Goal: Information Seeking & Learning: Learn about a topic

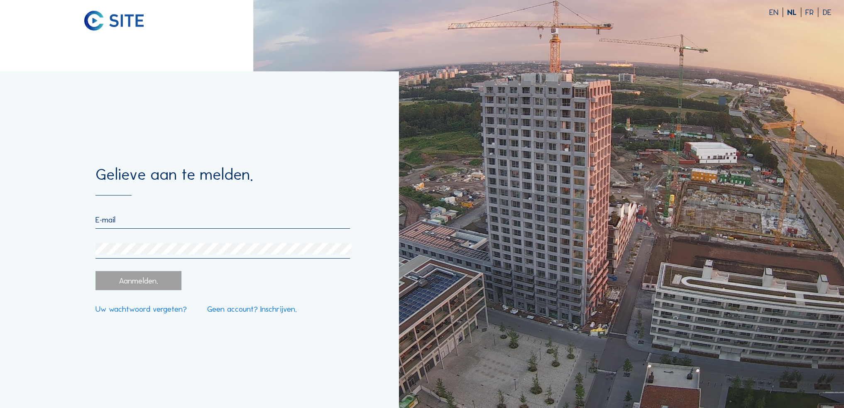
click at [142, 223] on input "email" at bounding box center [222, 220] width 254 height 10
click at [210, 221] on input "[EMAIL_ADDRESS][DOMAIN_NAME]" at bounding box center [222, 220] width 254 height 10
click at [0, 215] on div "Gelieve aan te melden. [EMAIL_ADDRESS][DOMAIN_NAME] Aanmelden. Uw wachtwoord ve…" at bounding box center [199, 239] width 398 height 337
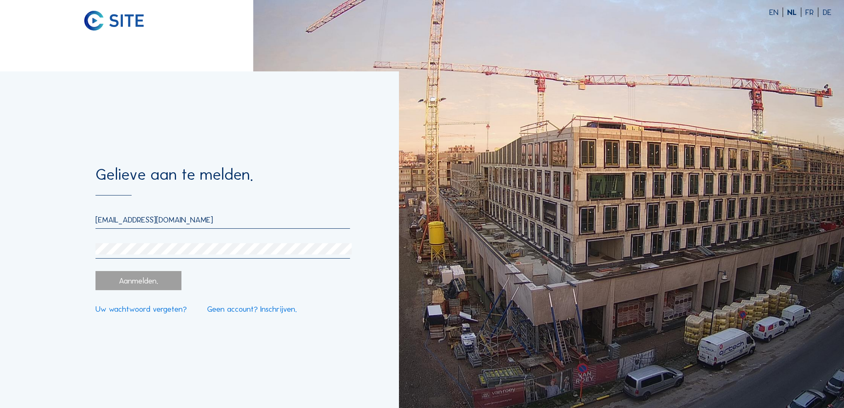
click at [204, 223] on input "[EMAIL_ADDRESS][DOMAIN_NAME]" at bounding box center [222, 220] width 254 height 10
drag, startPoint x: 210, startPoint y: 220, endPoint x: 0, endPoint y: 199, distance: 211.4
click at [0, 199] on div "Gelieve aan te melden. [EMAIL_ADDRESS][DOMAIN_NAME] Aanmelden. Uw wachtwoord ve…" at bounding box center [199, 239] width 398 height 337
type input "[EMAIL_ADDRESS][DOMAIN_NAME]"
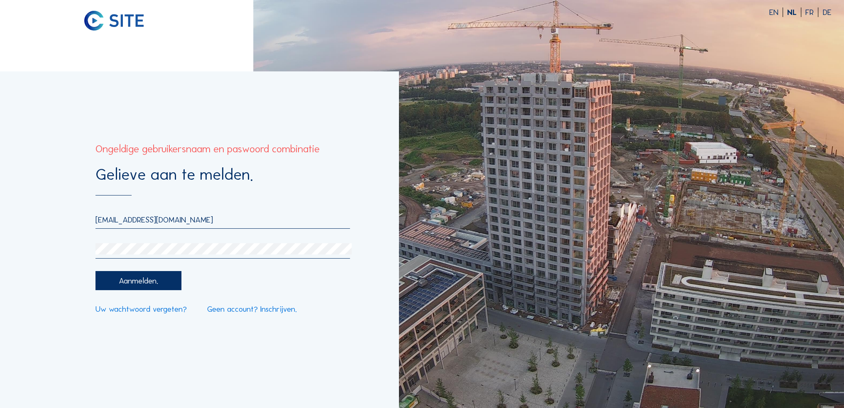
click at [35, 247] on div "Gelieve aan te melden. [EMAIL_ADDRESS][DOMAIN_NAME] Aanmelden. Uw wachtwoord ve…" at bounding box center [199, 239] width 398 height 337
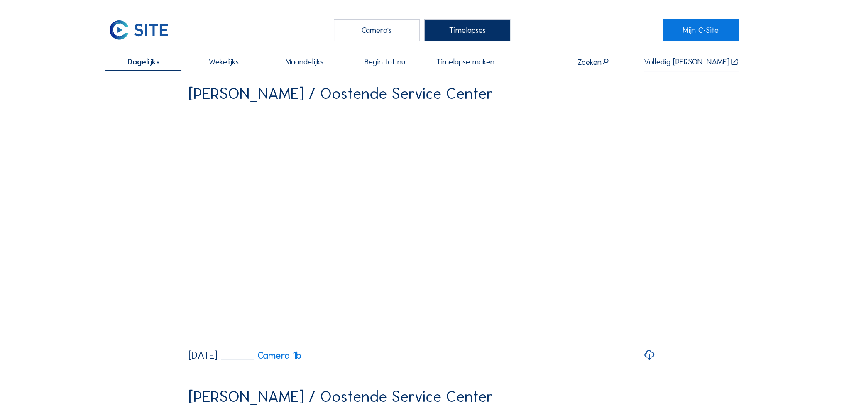
click at [389, 28] on div "Camera's" at bounding box center [377, 30] width 86 height 22
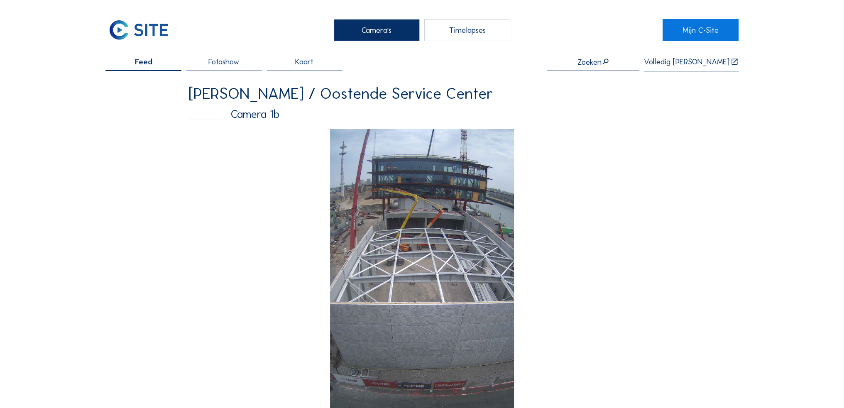
click at [414, 155] on img at bounding box center [421, 292] width 183 height 326
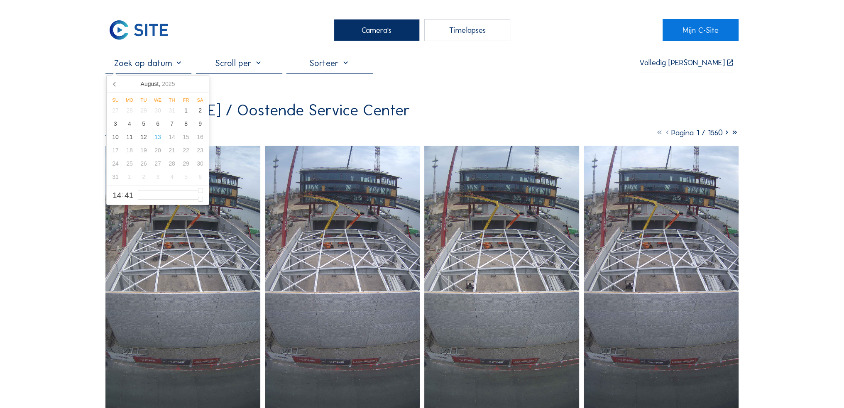
click at [168, 63] on input "text" at bounding box center [148, 63] width 86 height 11
click at [111, 85] on icon at bounding box center [114, 83] width 13 height 13
click at [128, 139] on div "14" at bounding box center [129, 136] width 14 height 13
type input "[DATE] 14:41"
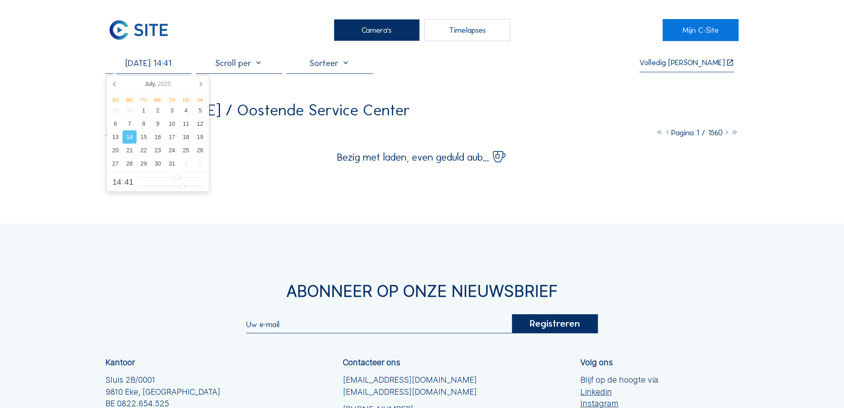
click at [256, 69] on div at bounding box center [239, 66] width 86 height 16
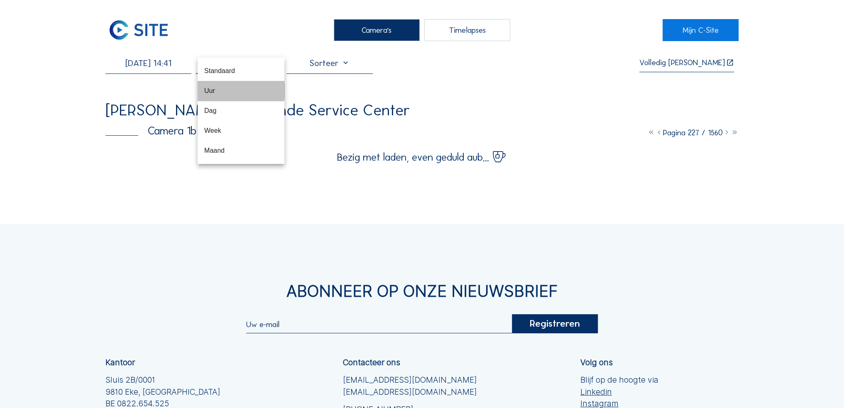
click at [246, 87] on div "Uur" at bounding box center [240, 91] width 73 height 8
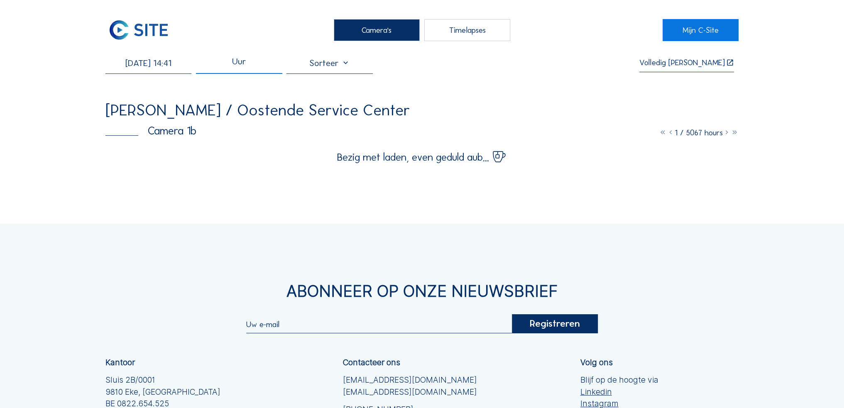
click at [247, 63] on div "Uur" at bounding box center [239, 66] width 86 height 16
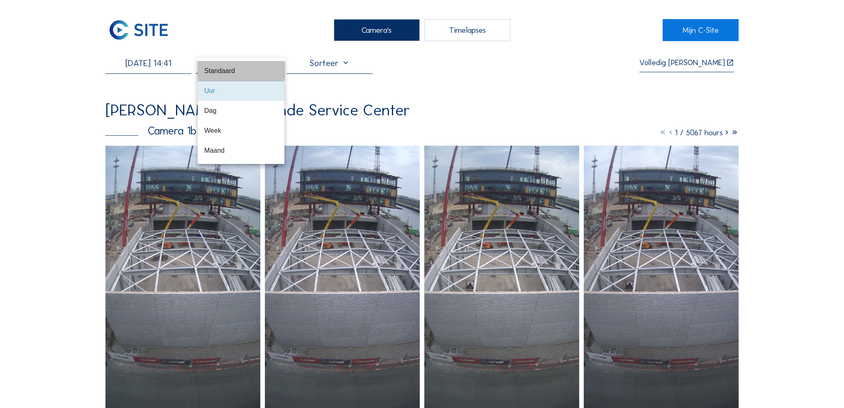
click at [245, 74] on div "Standaard" at bounding box center [240, 71] width 73 height 8
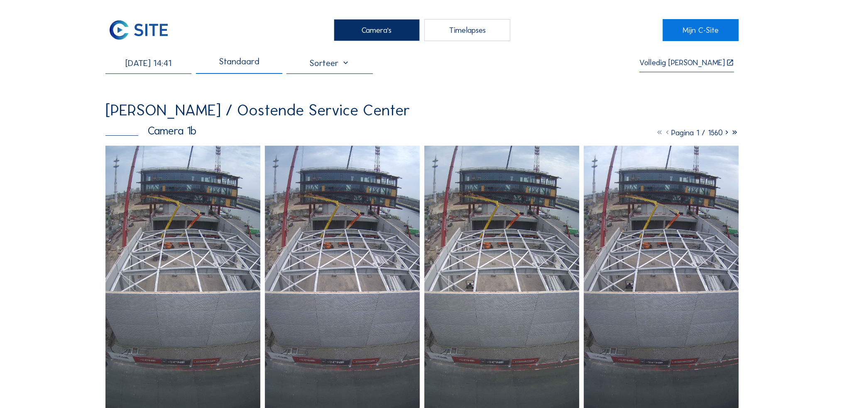
click at [726, 132] on icon at bounding box center [726, 133] width 8 height 10
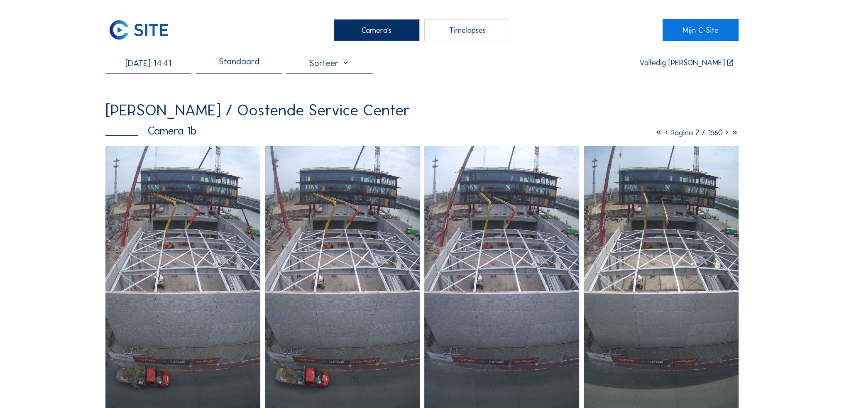
click at [239, 71] on div "Standaard" at bounding box center [239, 66] width 41 height 16
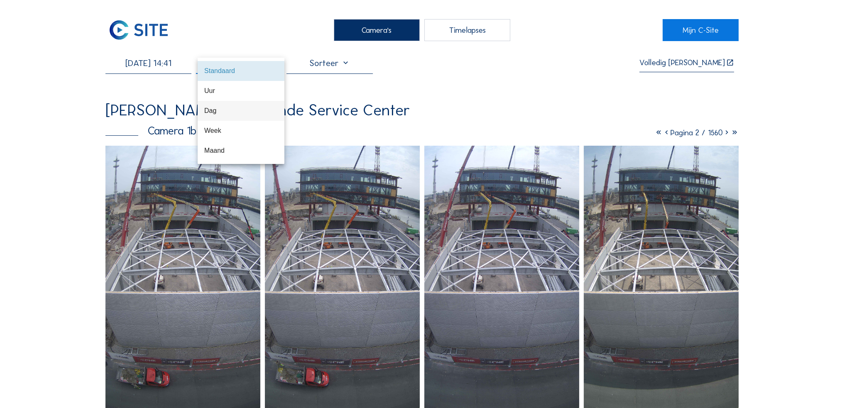
click at [231, 113] on div "Dag" at bounding box center [240, 111] width 73 height 8
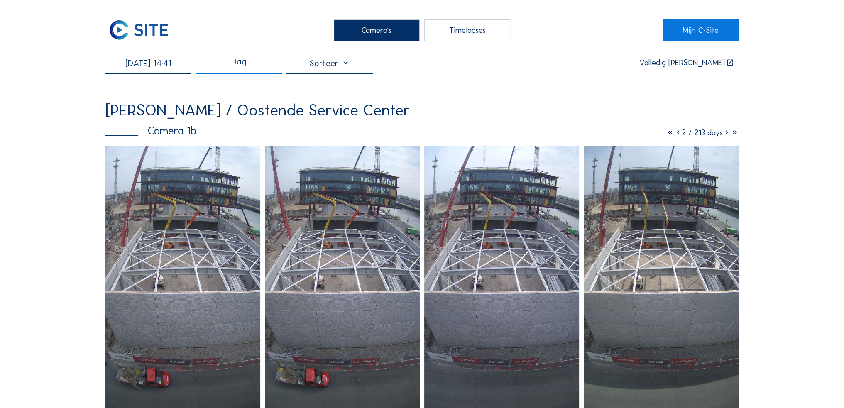
click at [343, 61] on div at bounding box center [329, 66] width 86 height 16
click at [480, 71] on div "[DATE] 14:41 Dag Volledig [PERSON_NAME]" at bounding box center [421, 66] width 633 height 16
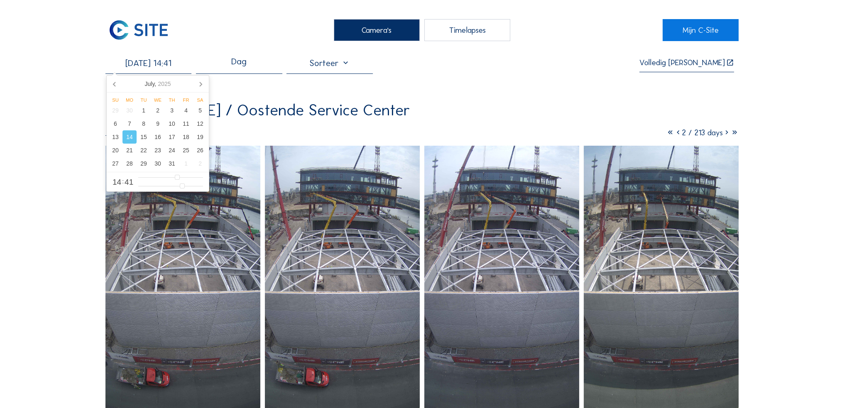
click at [161, 64] on input "[DATE] 14:41" at bounding box center [148, 63] width 86 height 11
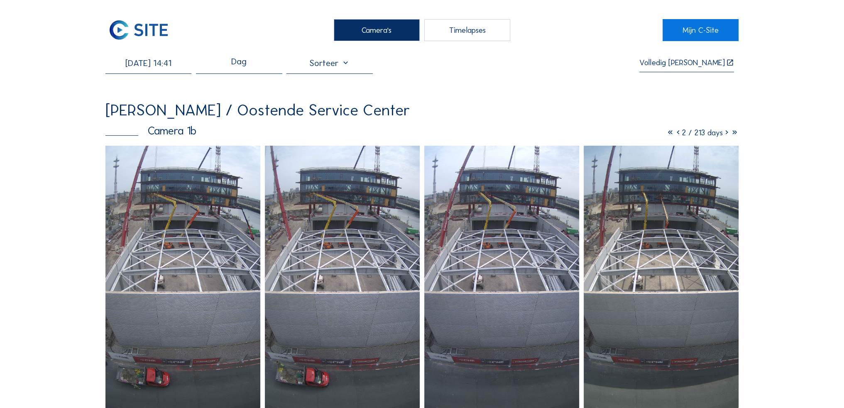
click at [349, 110] on div "[PERSON_NAME] / Oostende Service Center" at bounding box center [421, 110] width 633 height 16
click at [724, 134] on icon at bounding box center [726, 133] width 8 height 10
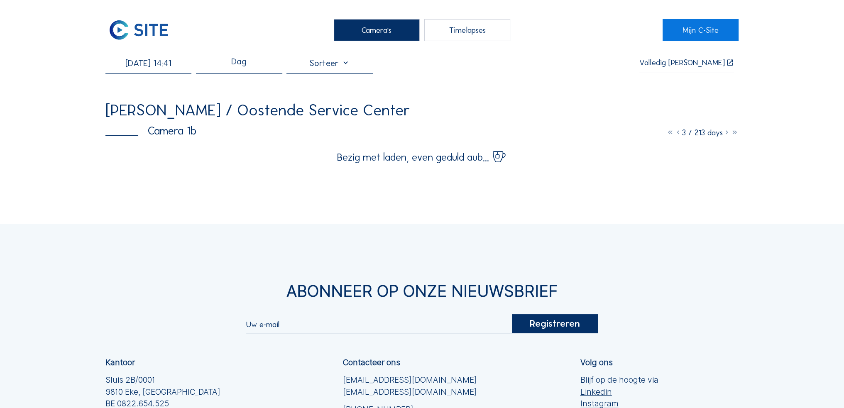
click at [725, 134] on icon at bounding box center [726, 133] width 8 height 10
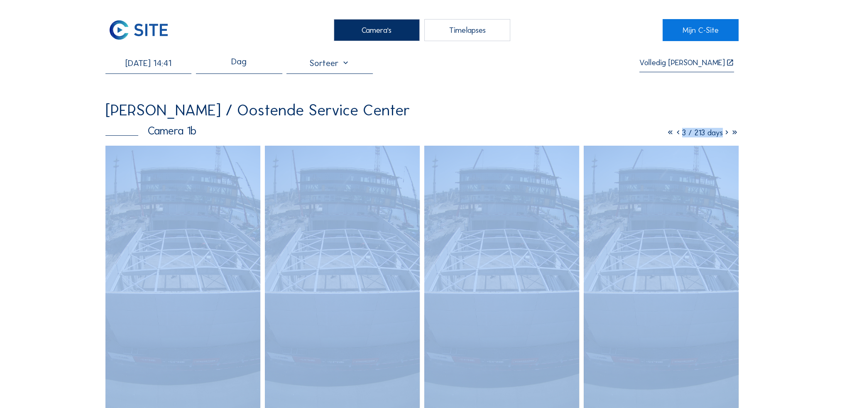
click at [725, 134] on icon at bounding box center [726, 133] width 8 height 10
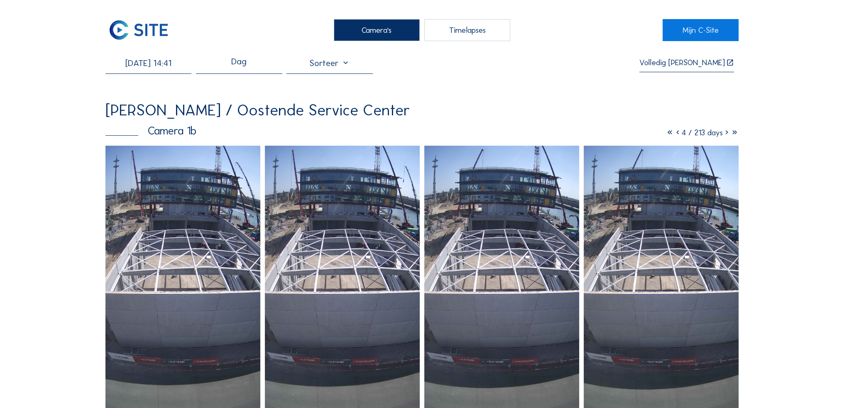
click at [725, 134] on icon at bounding box center [726, 133] width 8 height 10
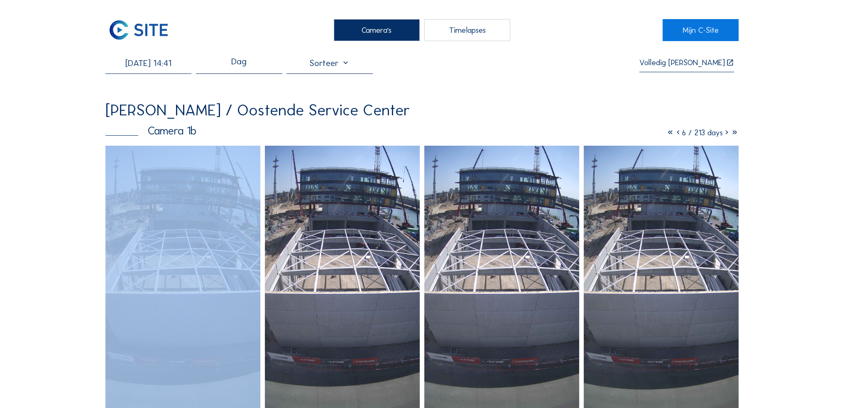
click at [725, 134] on icon at bounding box center [726, 133] width 8 height 10
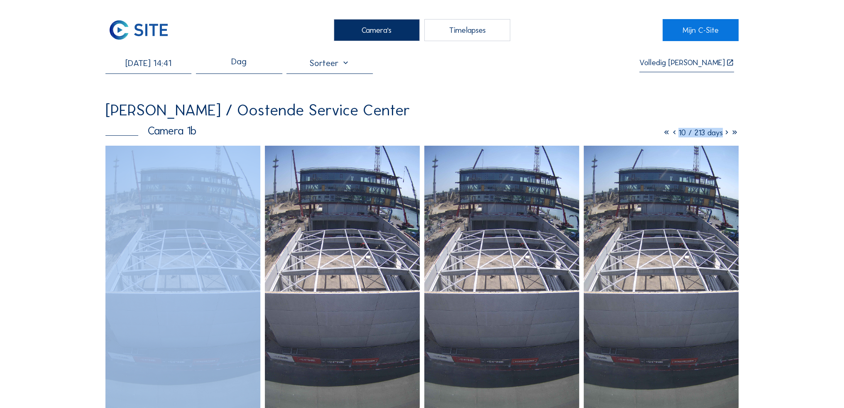
click at [725, 134] on icon at bounding box center [726, 133] width 8 height 10
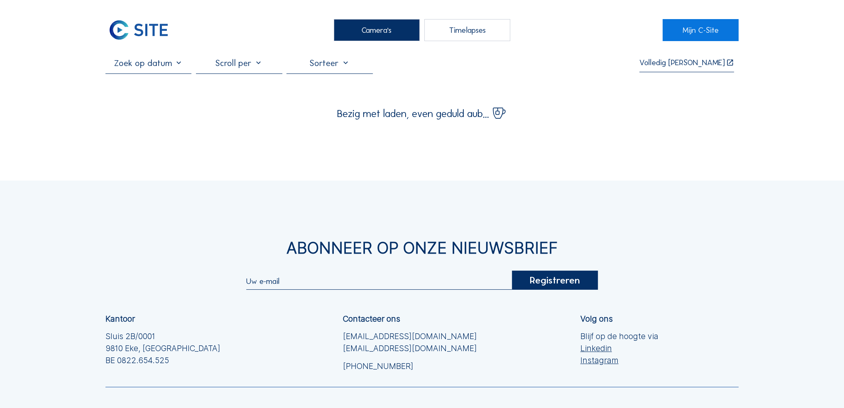
click at [141, 68] on input "text" at bounding box center [148, 63] width 86 height 11
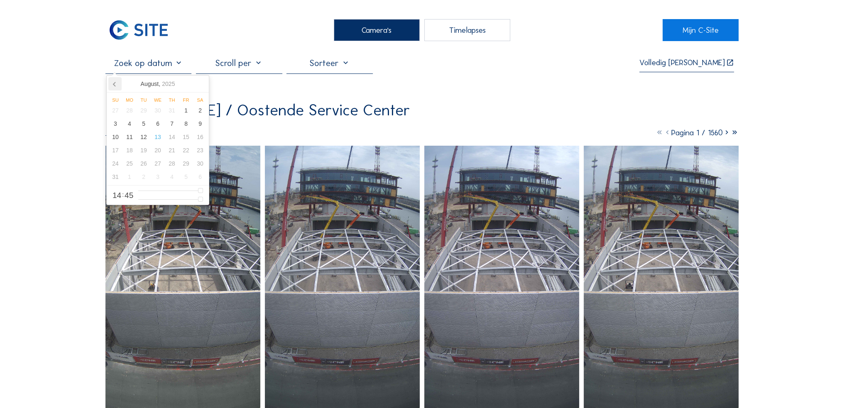
click at [112, 85] on icon at bounding box center [114, 83] width 13 height 13
click at [128, 137] on div "14" at bounding box center [129, 136] width 14 height 13
type input "[DATE] 14:45"
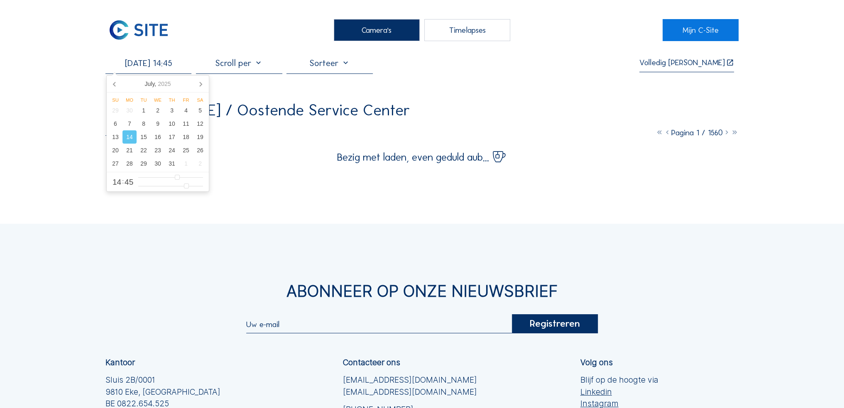
click at [243, 98] on div "[DATE] 14:45 Volledig [PERSON_NAME] / Oostende Service Center Camera 1b Pagina …" at bounding box center [421, 110] width 633 height 105
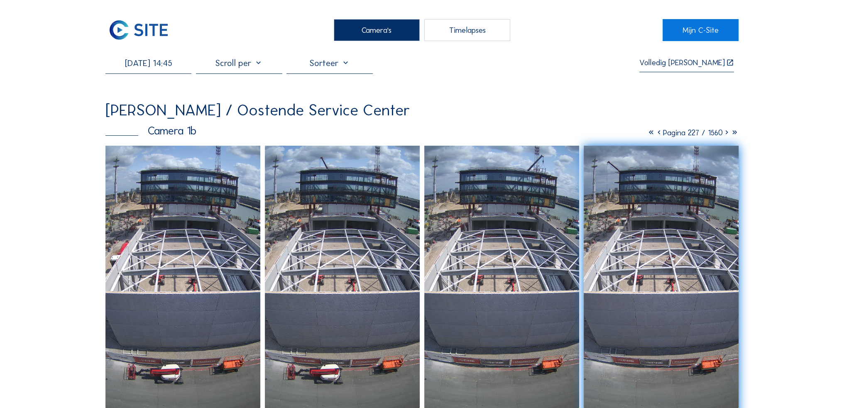
click at [725, 132] on icon at bounding box center [726, 133] width 8 height 10
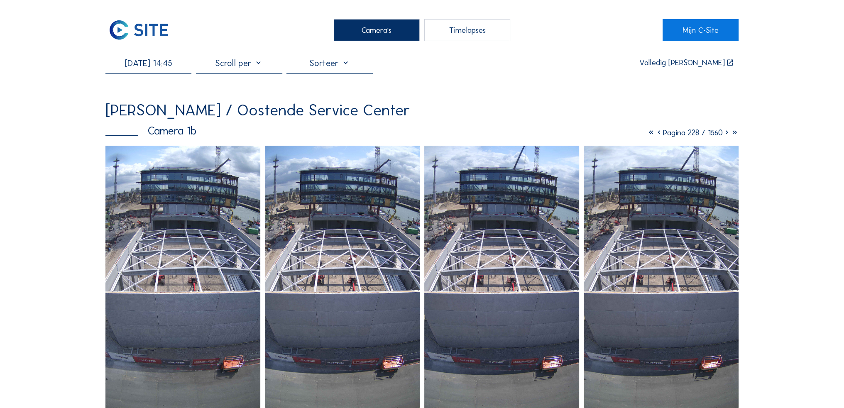
click at [724, 135] on icon at bounding box center [726, 133] width 8 height 10
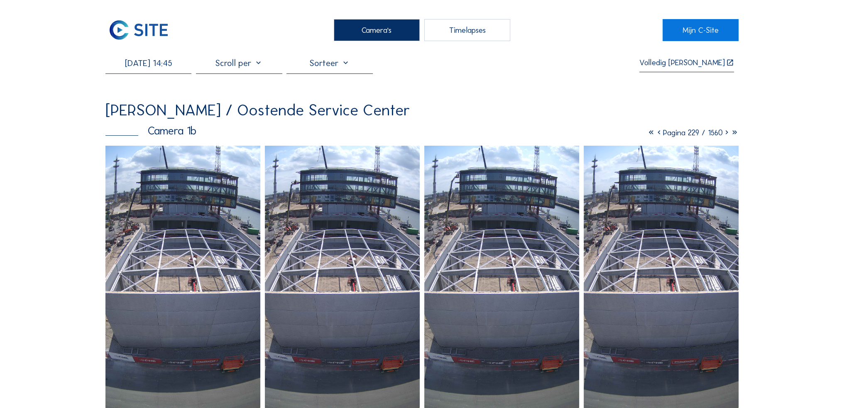
click at [723, 132] on icon at bounding box center [726, 133] width 8 height 10
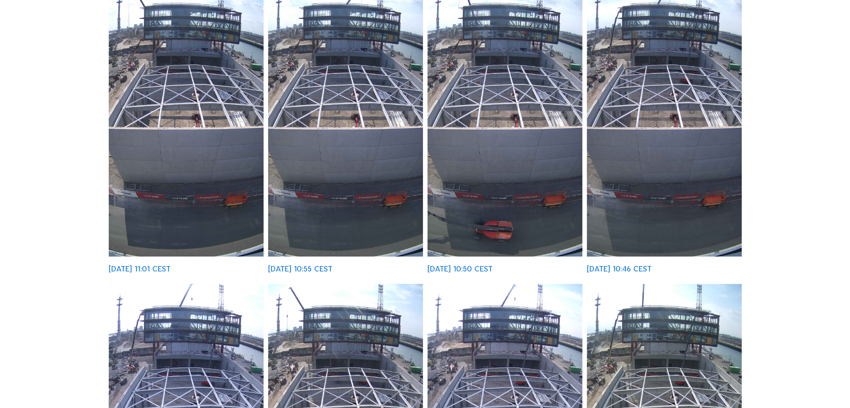
scroll to position [166, 0]
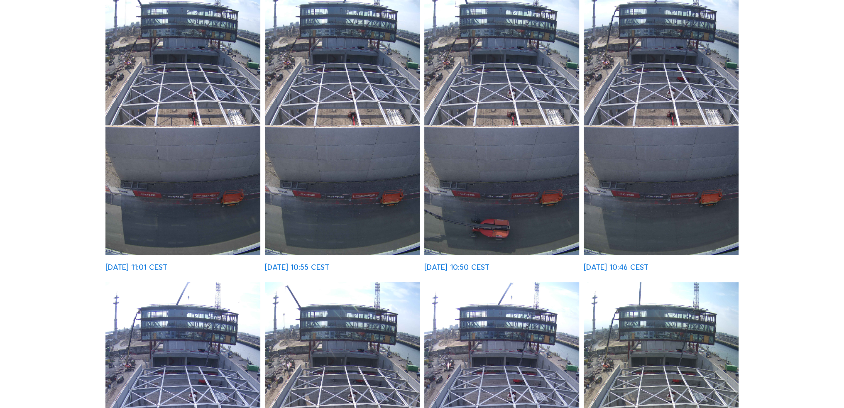
click at [522, 205] on img at bounding box center [501, 118] width 155 height 276
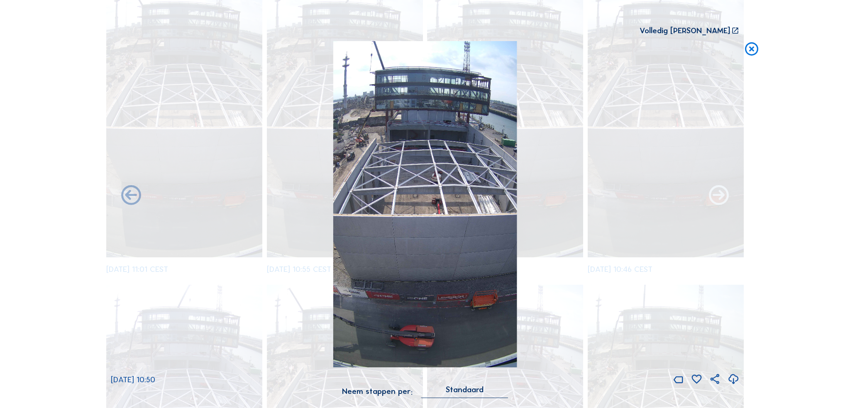
click at [713, 197] on icon at bounding box center [719, 196] width 24 height 24
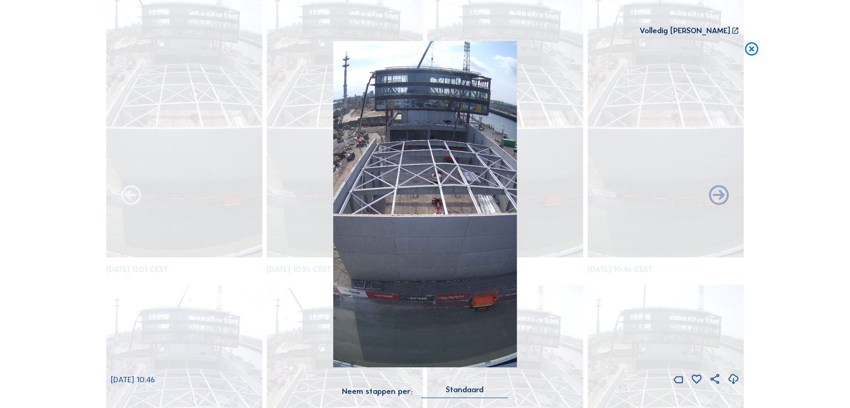
click at [124, 195] on icon at bounding box center [131, 196] width 24 height 24
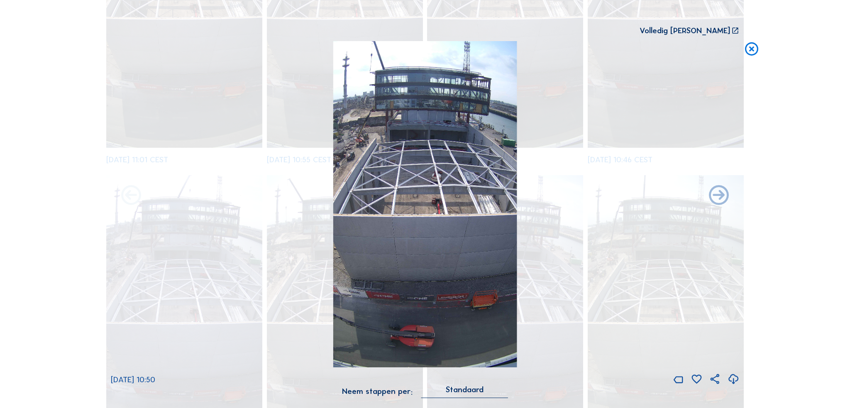
click at [127, 197] on div "Scroll om door de tijd te reizen | Druk op de 'Alt'-knop + scroll om te Zoomen …" at bounding box center [425, 204] width 850 height 408
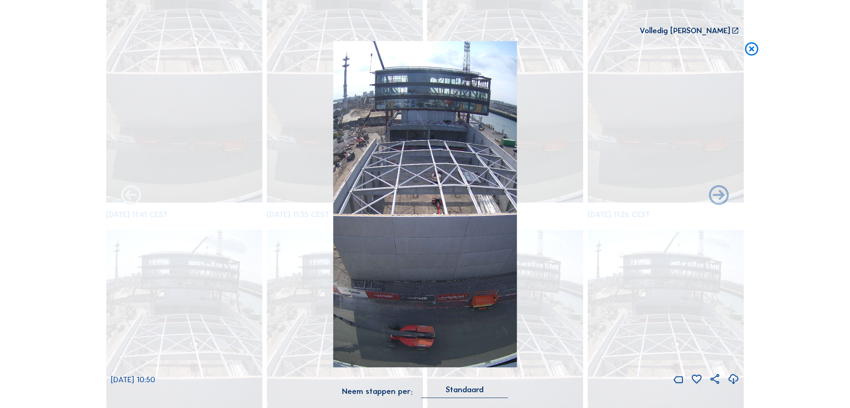
scroll to position [1108, 0]
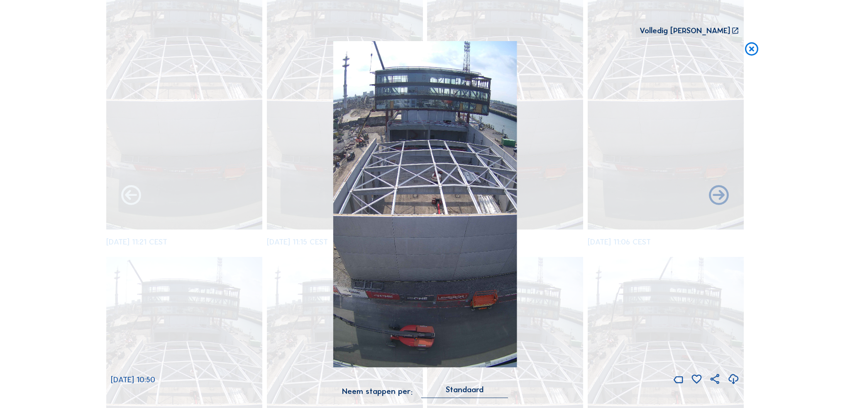
click at [127, 197] on icon at bounding box center [131, 196] width 24 height 24
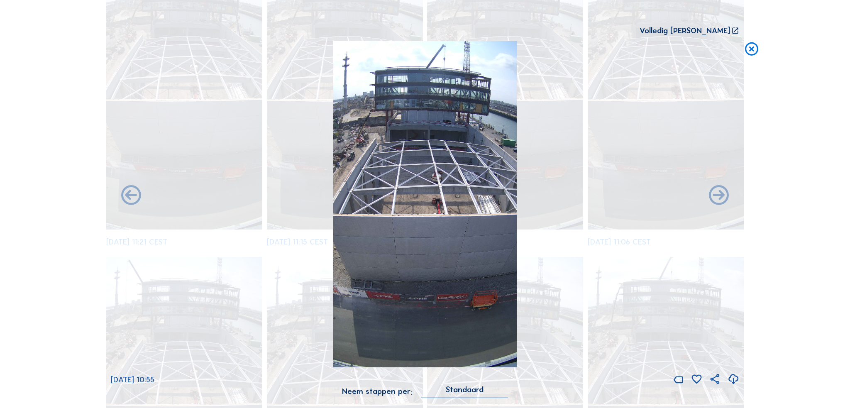
scroll to position [1385, 0]
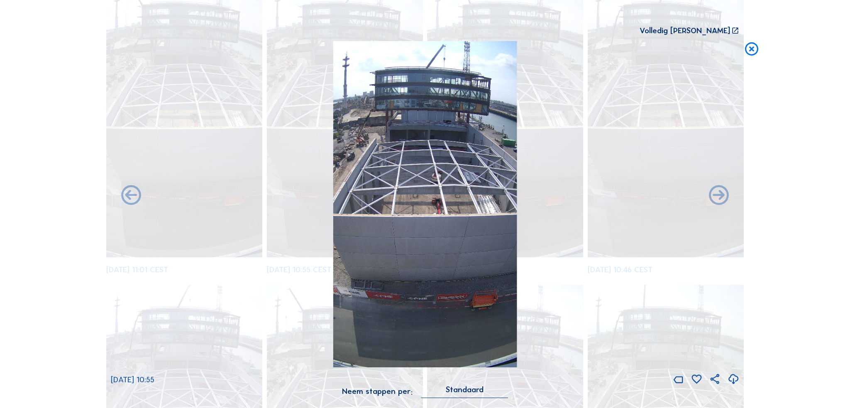
click at [127, 197] on icon at bounding box center [131, 196] width 24 height 24
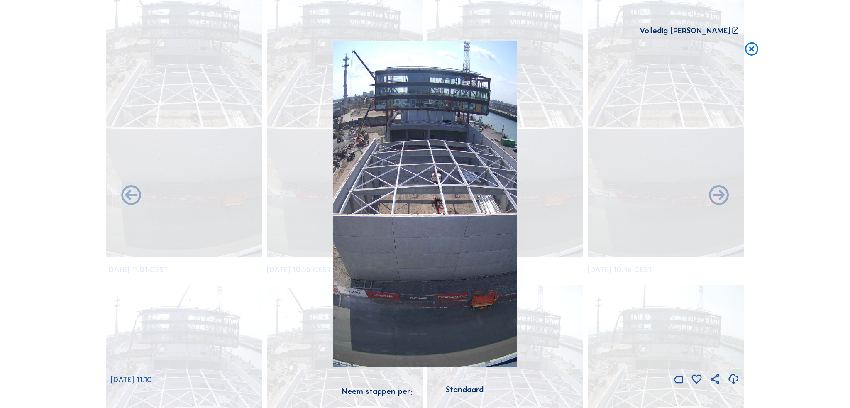
click at [753, 52] on icon at bounding box center [752, 49] width 16 height 16
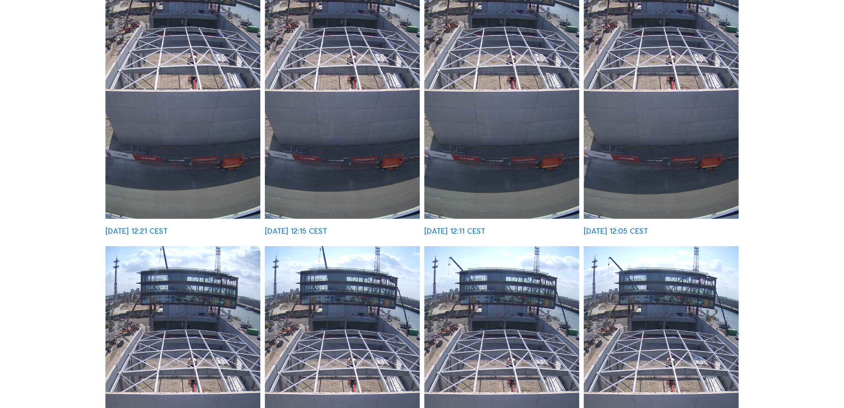
scroll to position [0, 0]
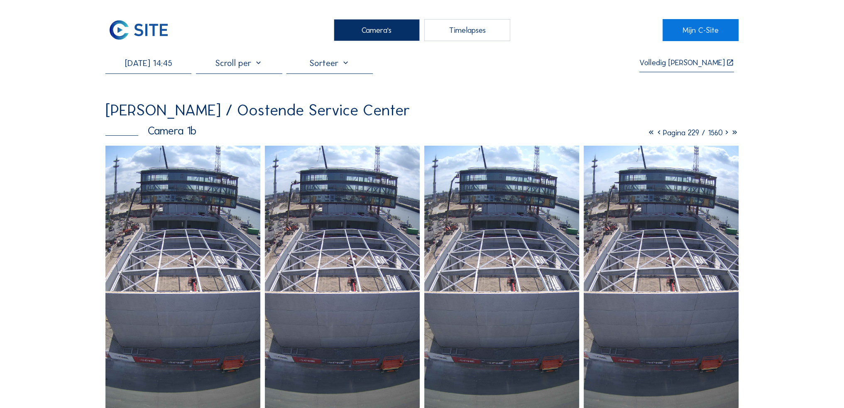
click at [724, 134] on icon at bounding box center [726, 133] width 8 height 10
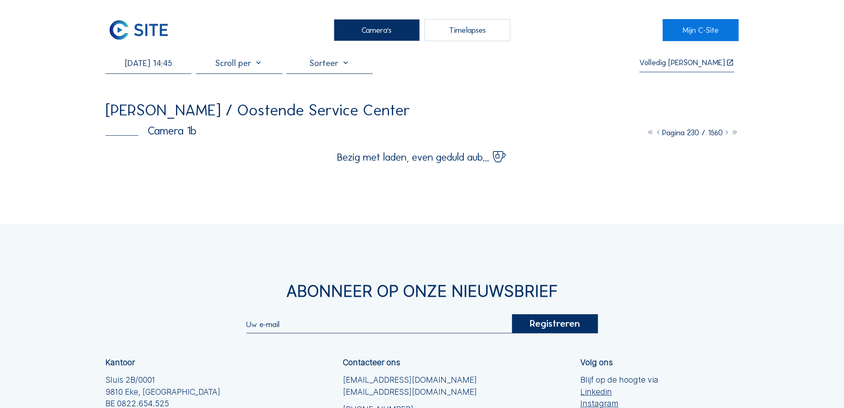
click at [724, 134] on icon at bounding box center [726, 133] width 8 height 10
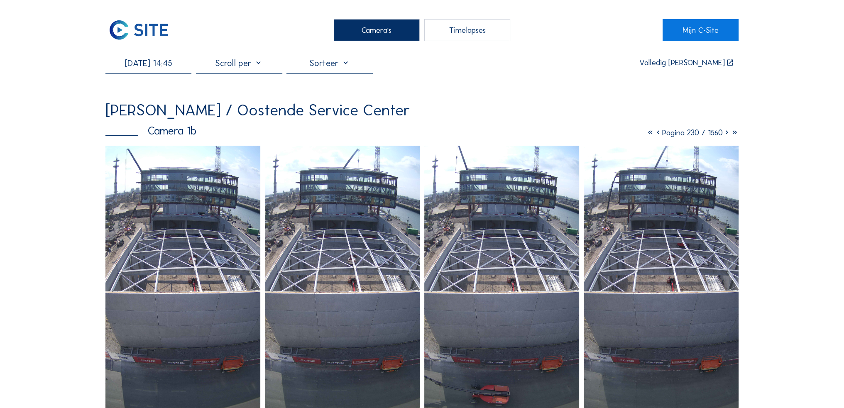
click at [723, 134] on icon at bounding box center [726, 133] width 8 height 10
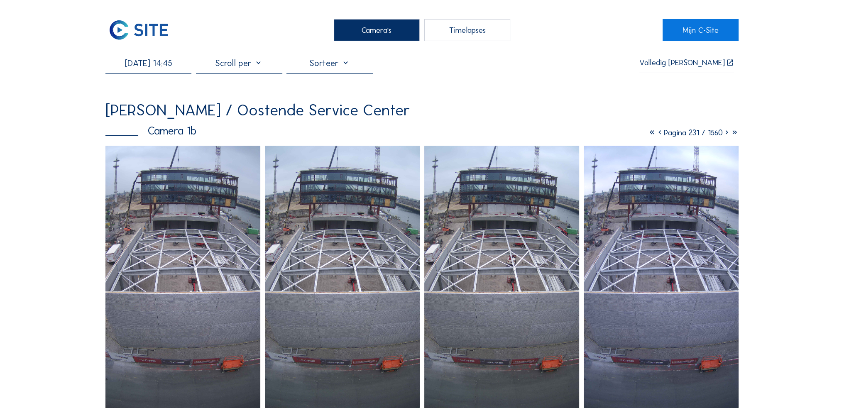
click at [724, 136] on icon at bounding box center [726, 133] width 8 height 10
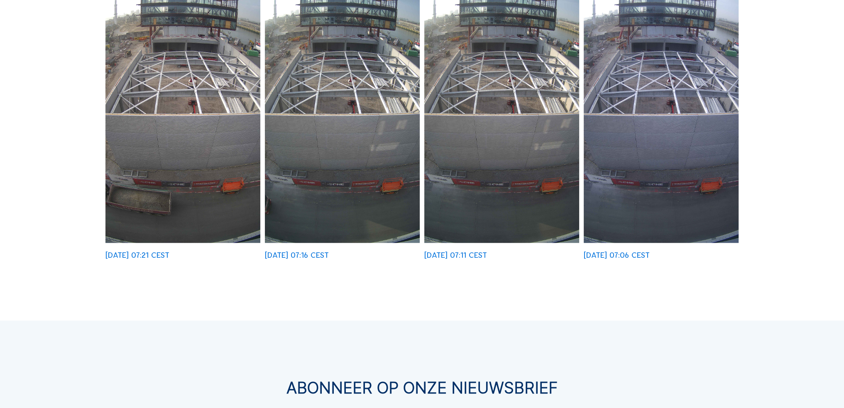
scroll to position [1087, 0]
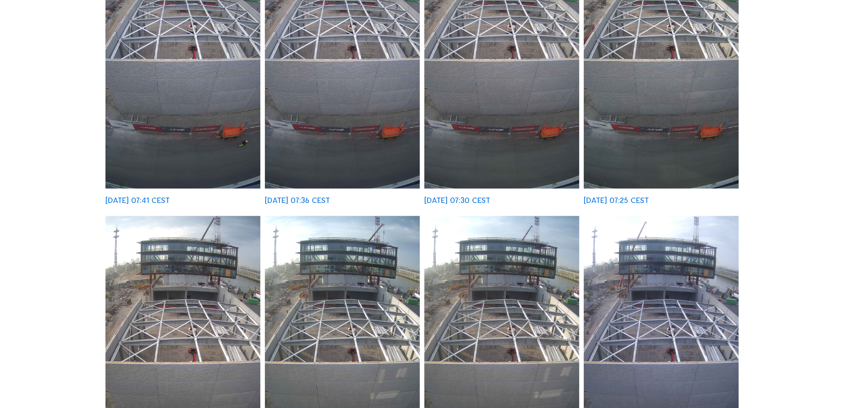
click at [518, 307] on img at bounding box center [501, 354] width 155 height 276
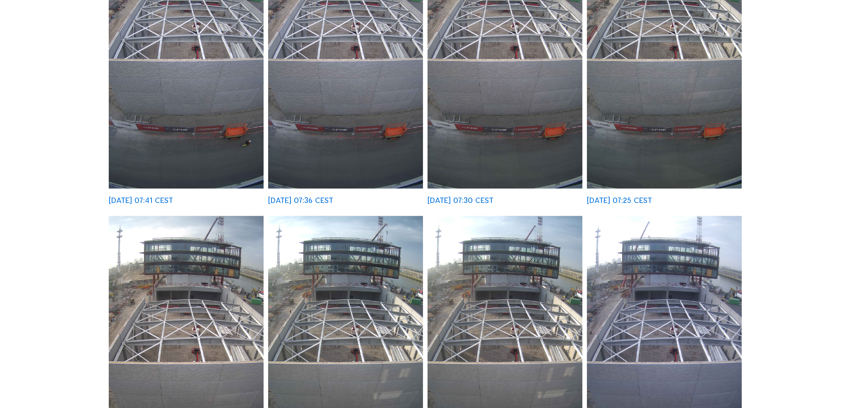
scroll to position [844, 0]
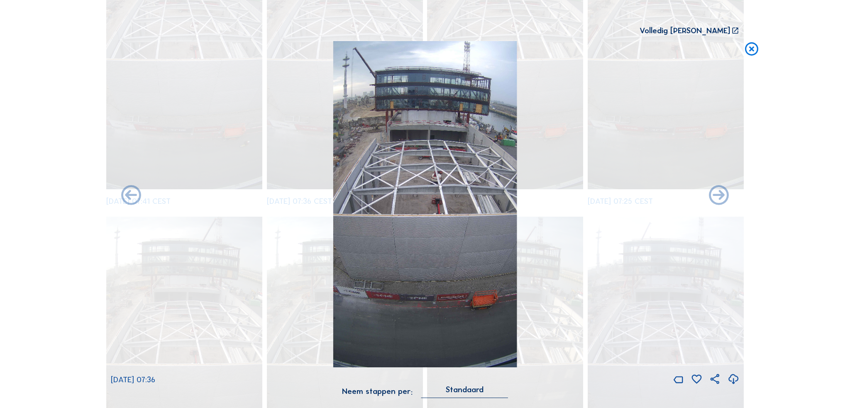
click at [745, 48] on icon at bounding box center [752, 49] width 16 height 16
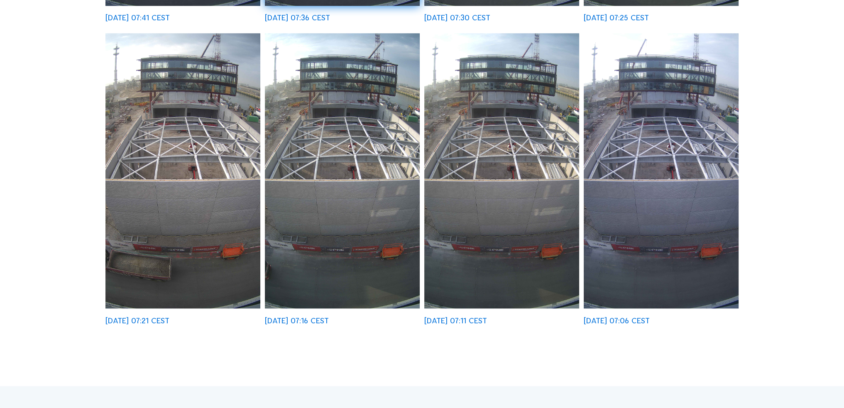
scroll to position [1012, 0]
